Goal: Task Accomplishment & Management: Use online tool/utility

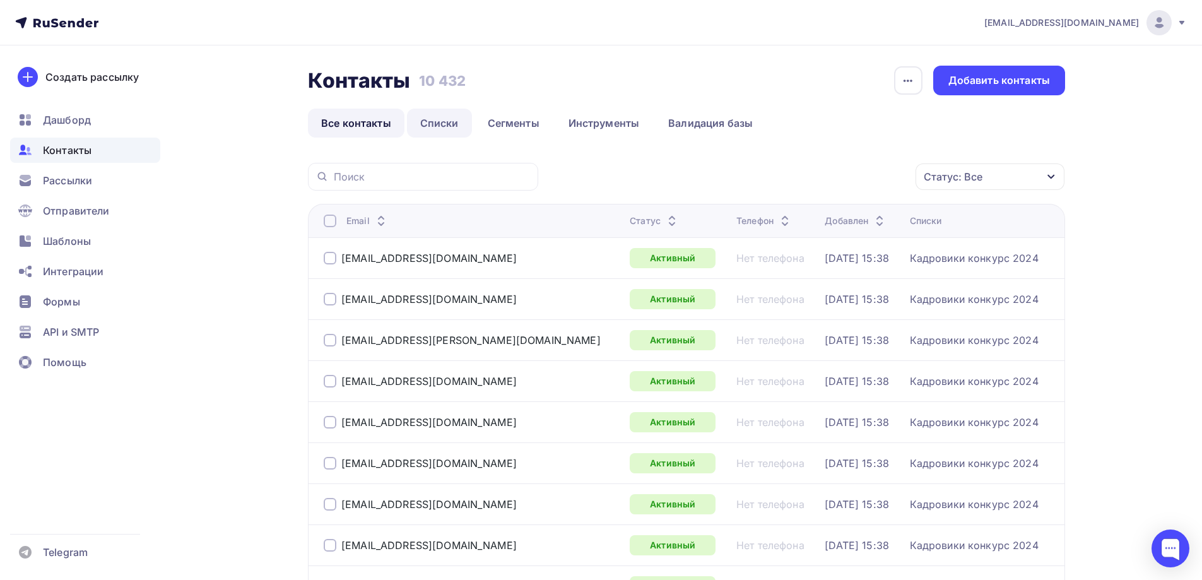
click at [448, 116] on link "Списки" at bounding box center [439, 122] width 65 height 29
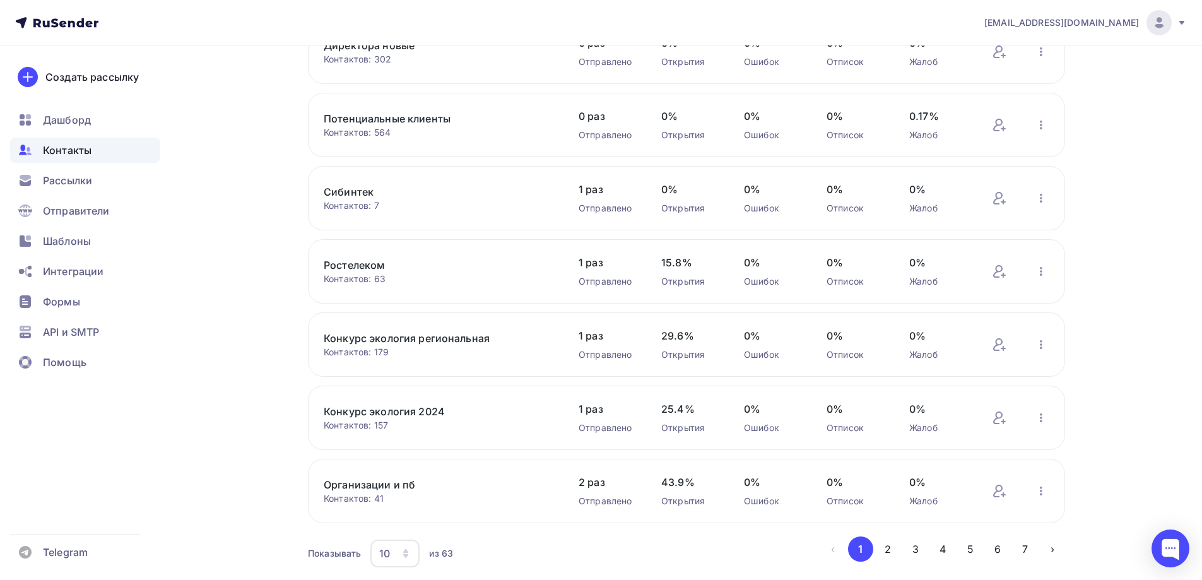
scroll to position [336, 0]
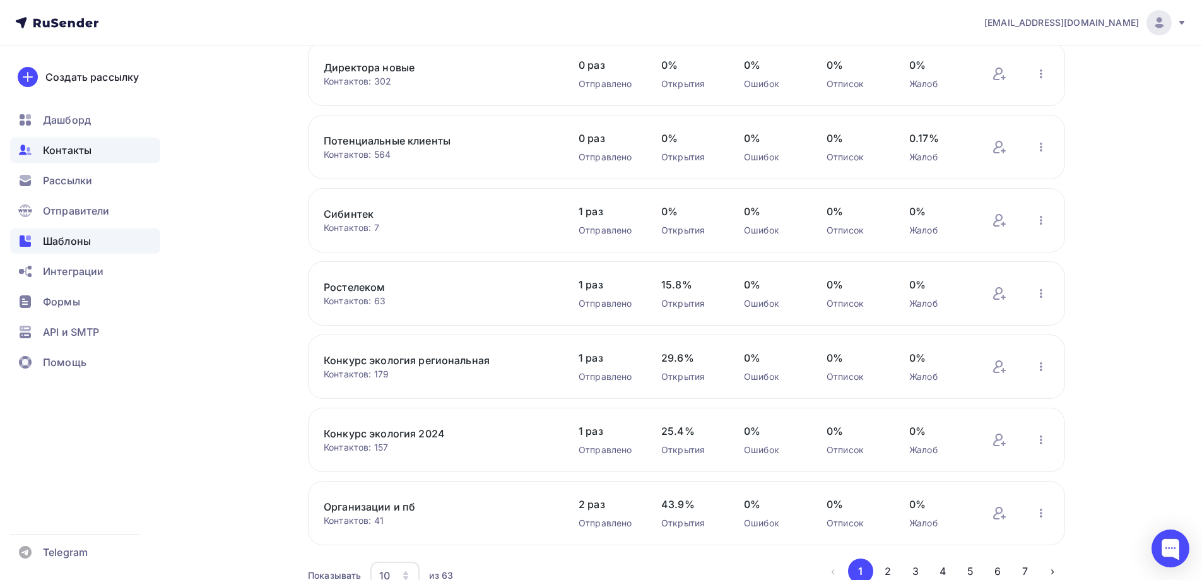
click at [56, 243] on span "Шаблоны" at bounding box center [67, 240] width 48 height 15
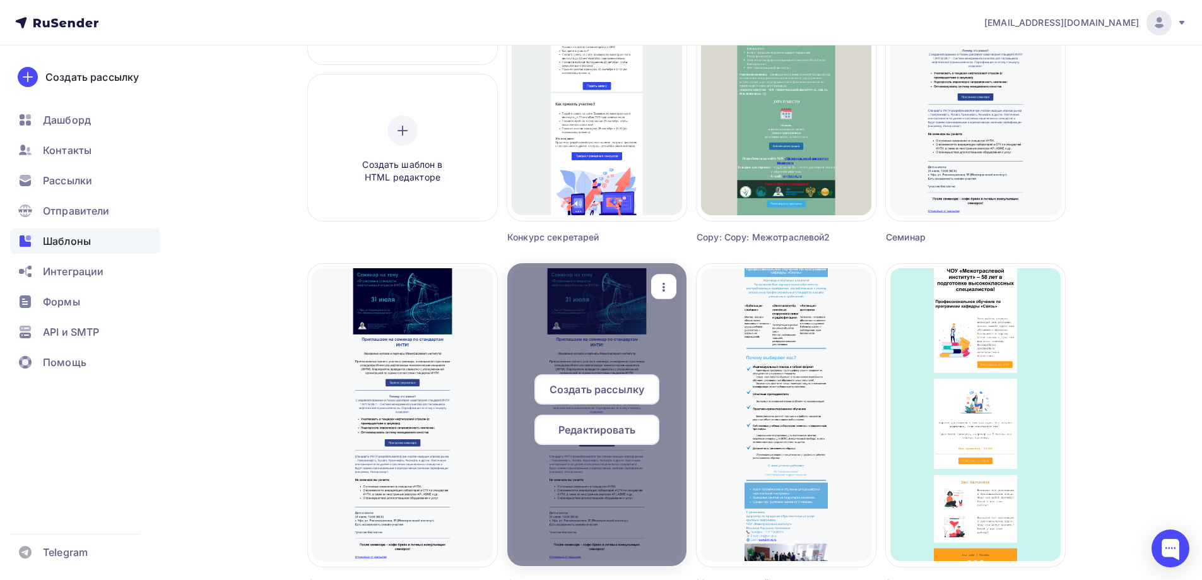
scroll to position [252, 0]
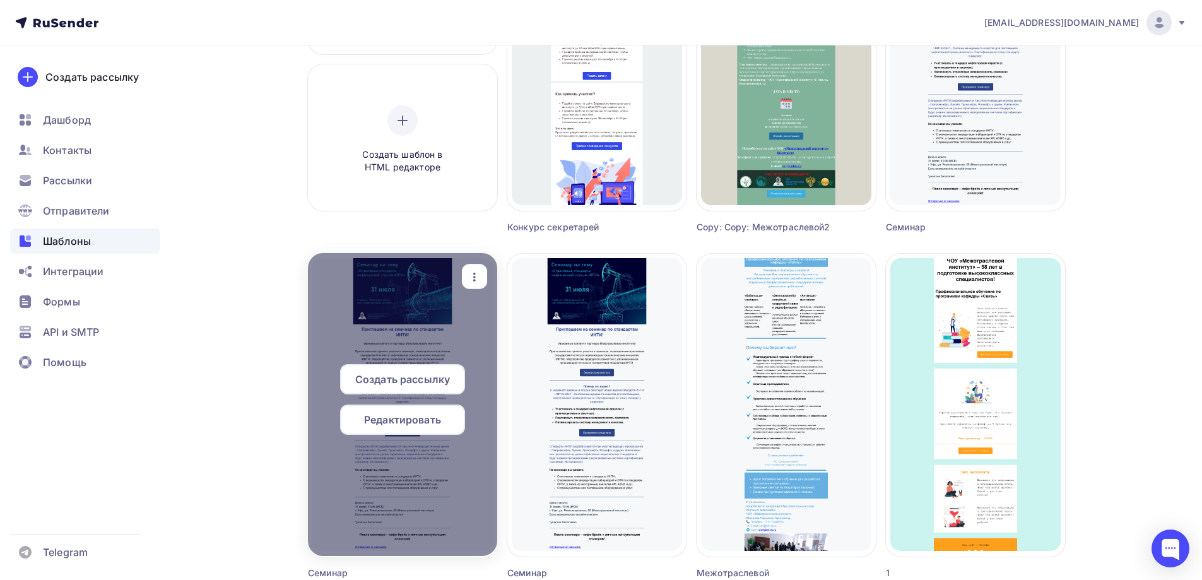
click at [385, 420] on span "Редактировать" at bounding box center [402, 419] width 77 height 15
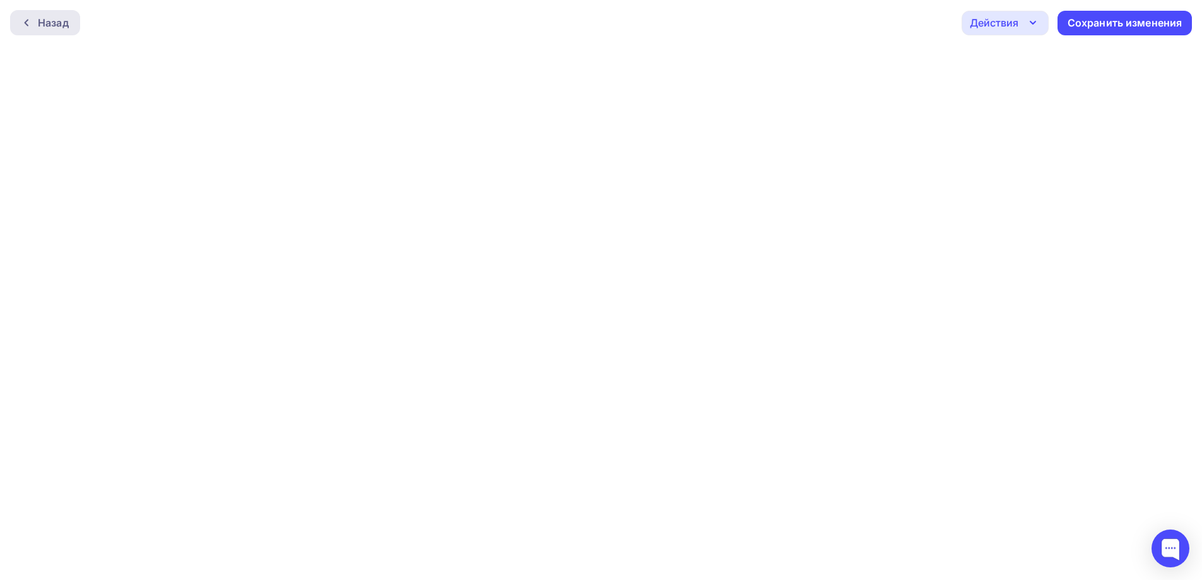
click at [34, 23] on div at bounding box center [29, 23] width 16 height 10
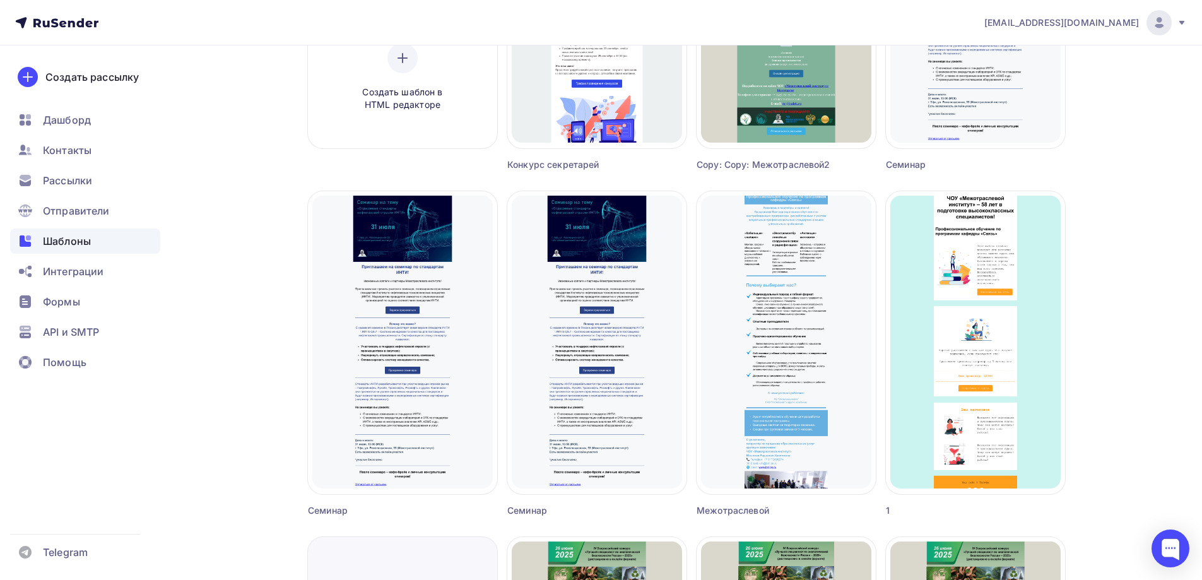
scroll to position [315, 0]
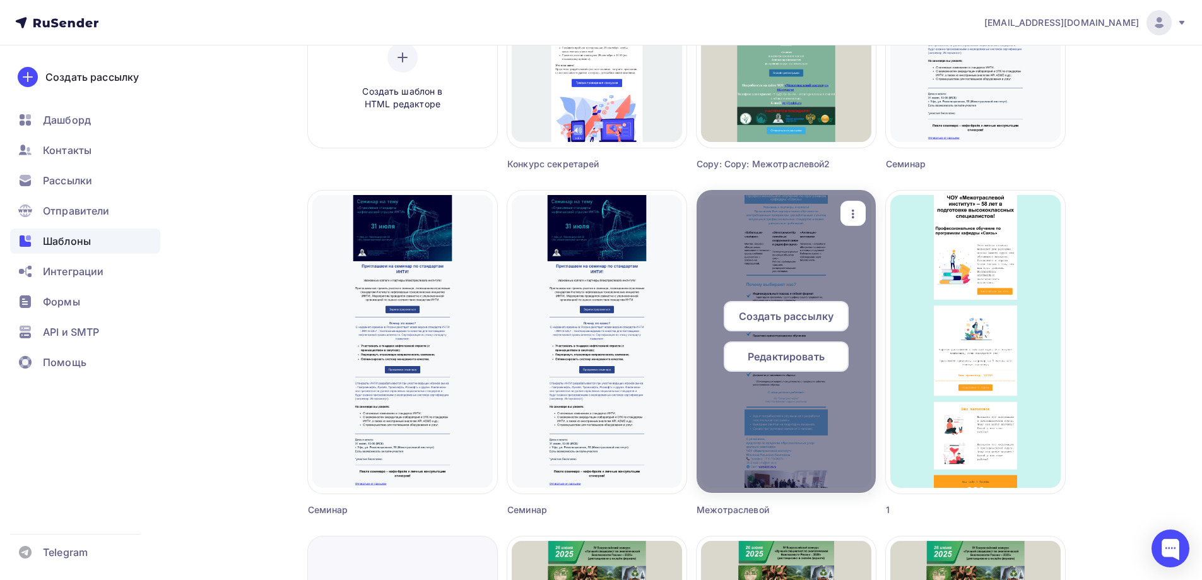
click at [776, 353] on span "Редактировать" at bounding box center [785, 356] width 77 height 15
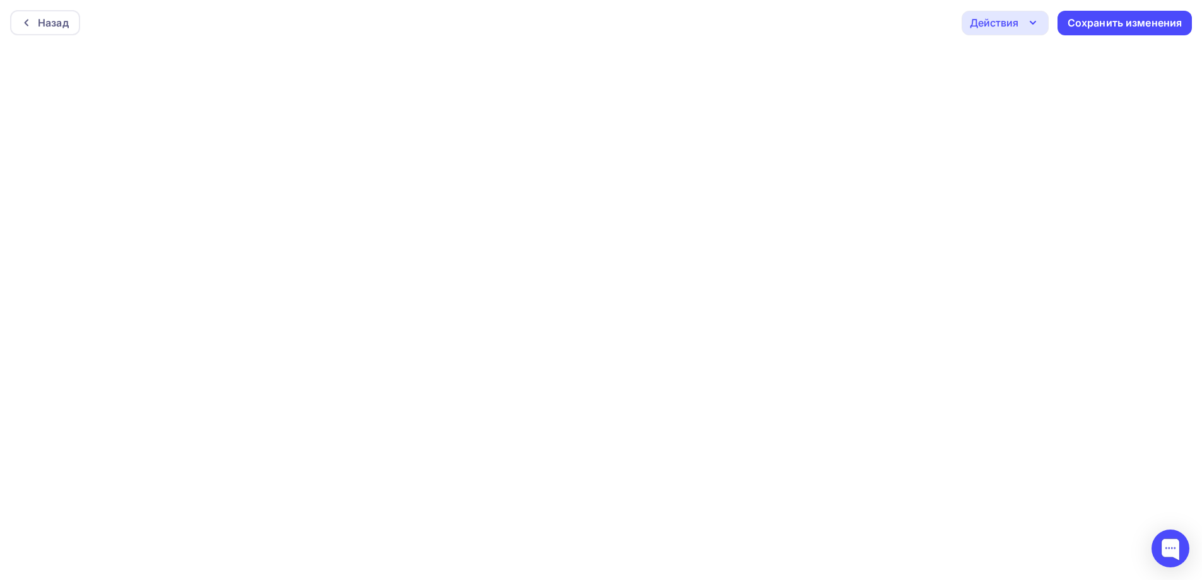
scroll to position [3, 0]
click at [30, 18] on icon at bounding box center [26, 20] width 10 height 10
